Goal: Task Accomplishment & Management: Manage account settings

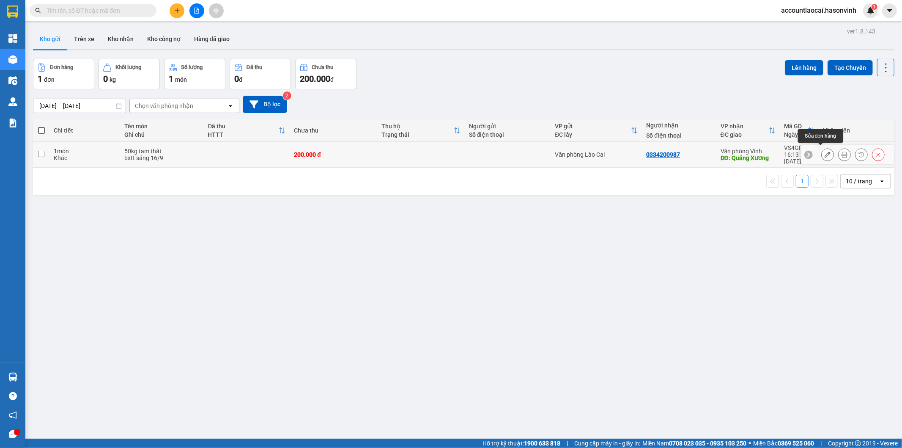
click at [825, 151] on icon at bounding box center [828, 154] width 6 height 6
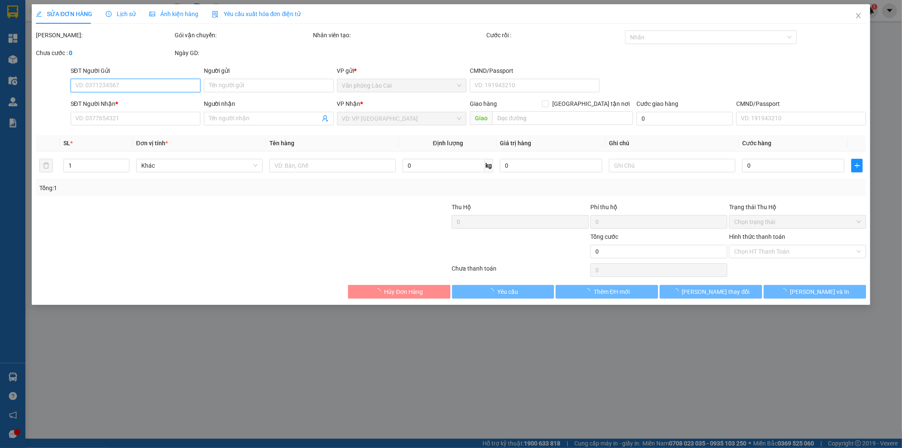
type input "0334200987"
type input "Quảng Xương"
type input "200.000"
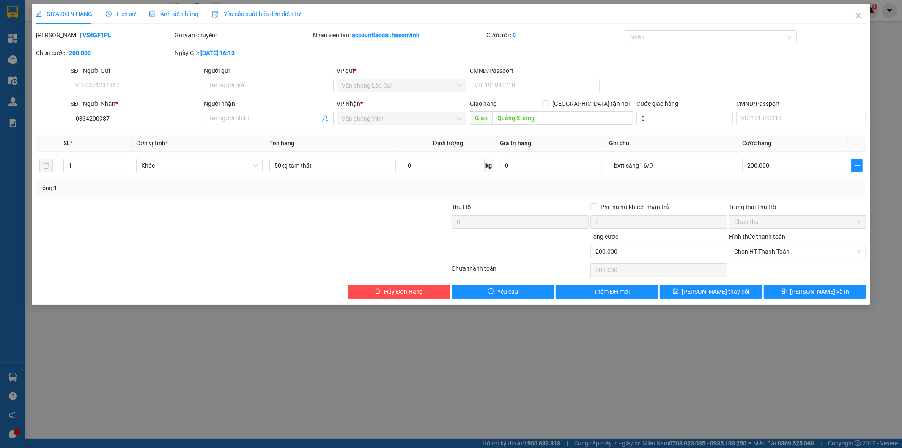
click at [130, 15] on span "Lịch sử" at bounding box center [121, 14] width 30 height 7
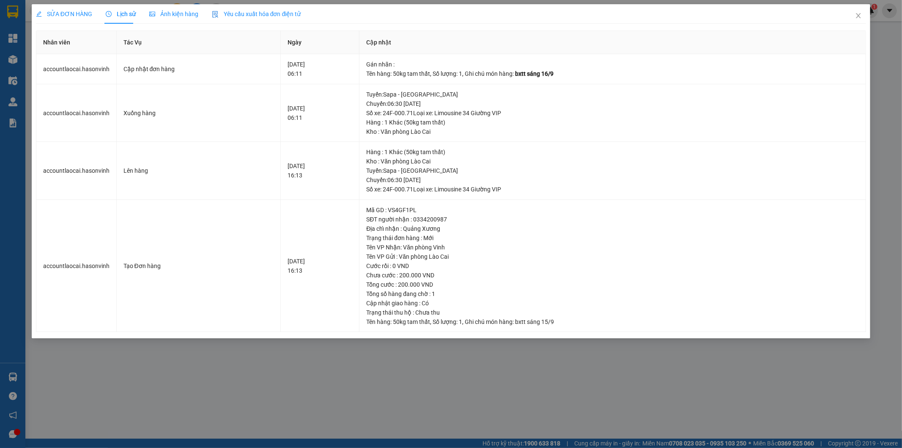
click at [258, 399] on div "SỬA ĐƠN HÀNG Lịch sử Ảnh kiện hàng Yêu cầu xuất hóa đơn điện tử Total Paid Fee …" at bounding box center [451, 224] width 902 height 448
click at [250, 398] on div "SỬA ĐƠN HÀNG Lịch sử Ảnh kiện hàng Yêu cầu xuất hóa đơn điện tử Total Paid Fee …" at bounding box center [451, 224] width 902 height 448
click at [310, 404] on div "SỬA ĐƠN HÀNG Lịch sử Ảnh kiện hàng Yêu cầu xuất hóa đơn điện tử Total Paid Fee …" at bounding box center [451, 224] width 902 height 448
click at [302, 399] on div "SỬA ĐƠN HÀNG Lịch sử Ảnh kiện hàng Yêu cầu xuất hóa đơn điện tử Total Paid Fee …" at bounding box center [451, 224] width 902 height 448
click at [308, 393] on div "SỬA ĐƠN HÀNG Lịch sử Ảnh kiện hàng Yêu cầu xuất hóa đơn điện tử Total Paid Fee …" at bounding box center [451, 224] width 902 height 448
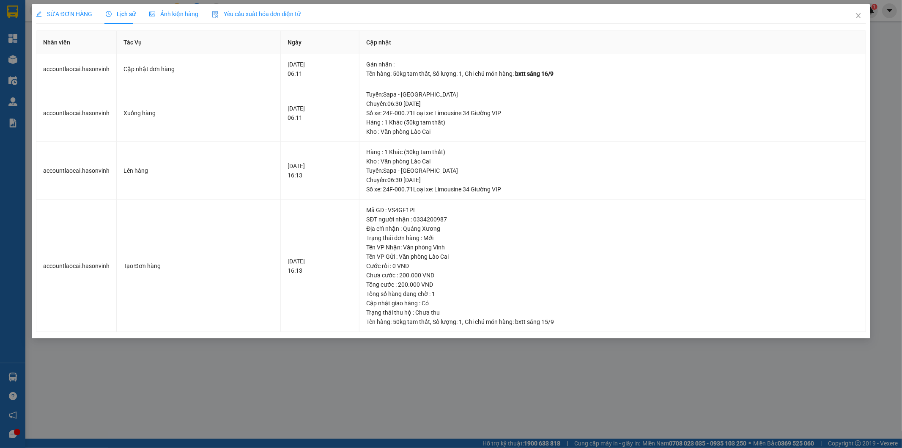
click at [285, 368] on div "SỬA ĐƠN HÀNG Lịch sử Ảnh kiện hàng Yêu cầu xuất hóa đơn điện tử Total Paid Fee …" at bounding box center [451, 224] width 902 height 448
